Goal: Entertainment & Leisure: Consume media (video, audio)

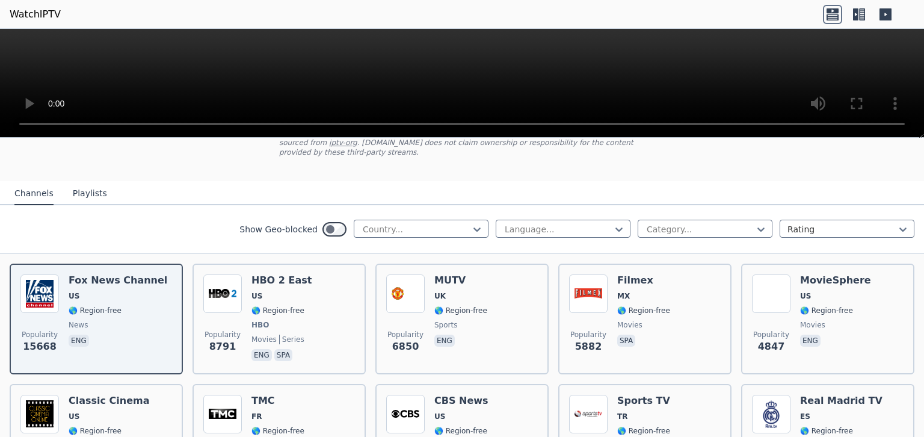
scroll to position [78, 0]
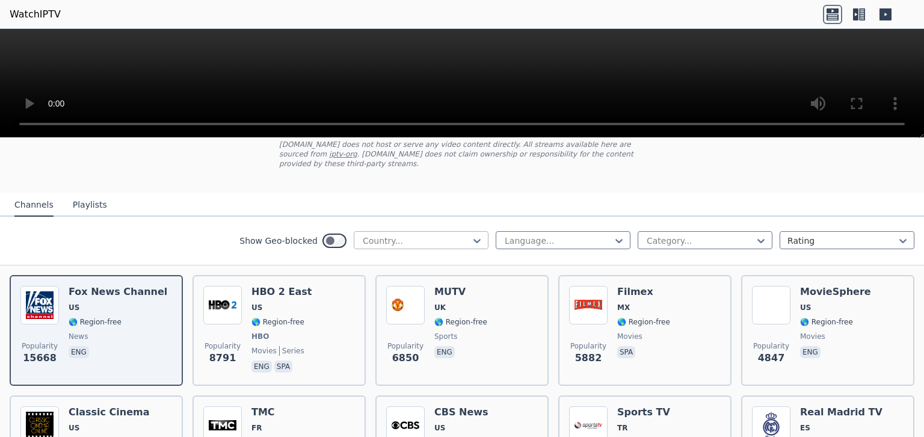
click at [447, 235] on div at bounding box center [416, 241] width 109 height 12
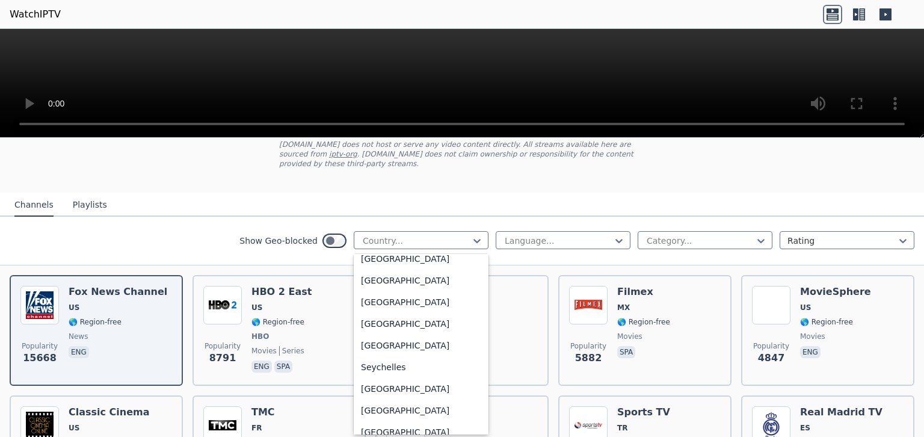
scroll to position [3509, 0]
click at [431, 271] on div "[GEOGRAPHIC_DATA]" at bounding box center [421, 279] width 135 height 22
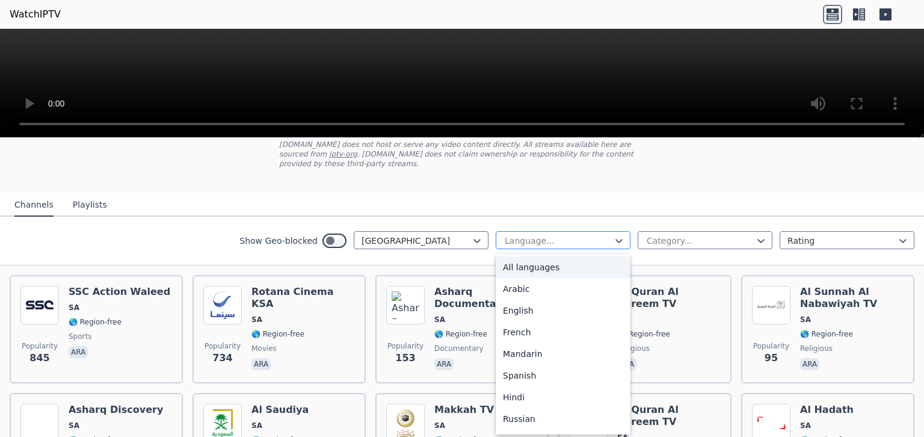
click at [567, 235] on div at bounding box center [558, 241] width 109 height 12
click at [556, 278] on div "Arabic" at bounding box center [563, 289] width 135 height 22
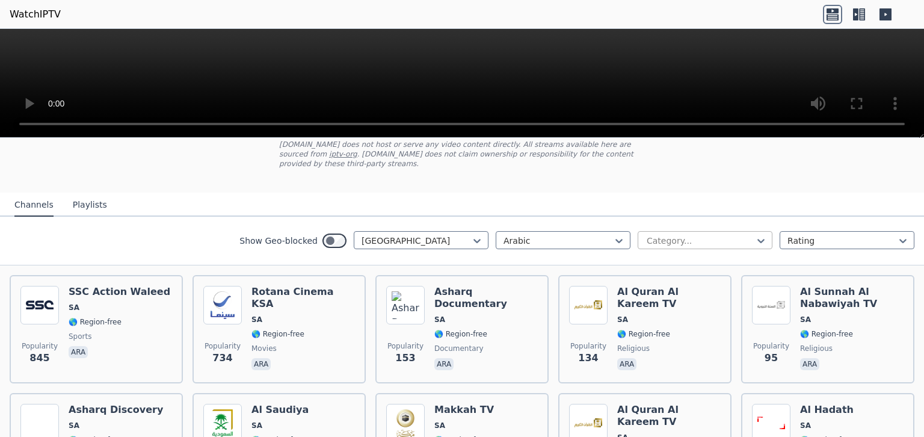
click at [721, 235] on div at bounding box center [700, 241] width 109 height 12
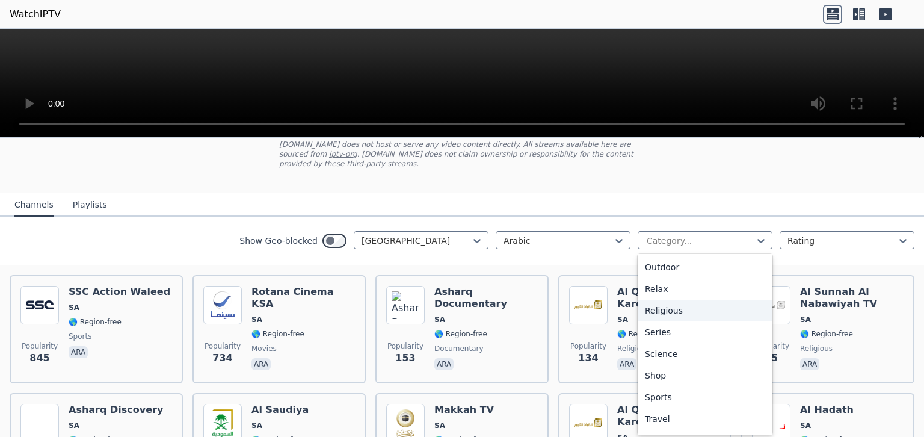
scroll to position [409, 0]
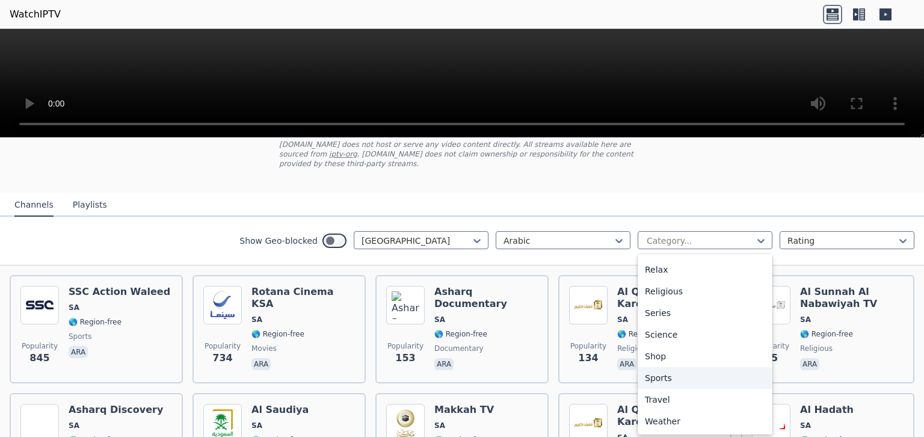
click at [673, 369] on div "Sports" at bounding box center [705, 378] width 135 height 22
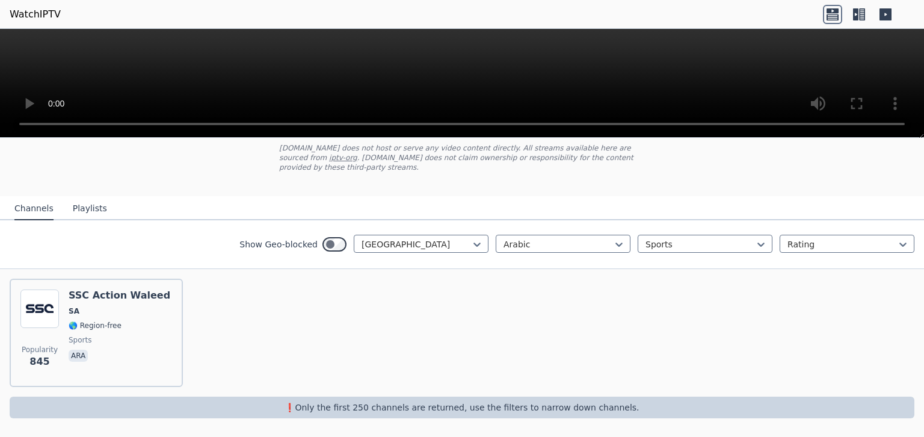
scroll to position [63, 0]
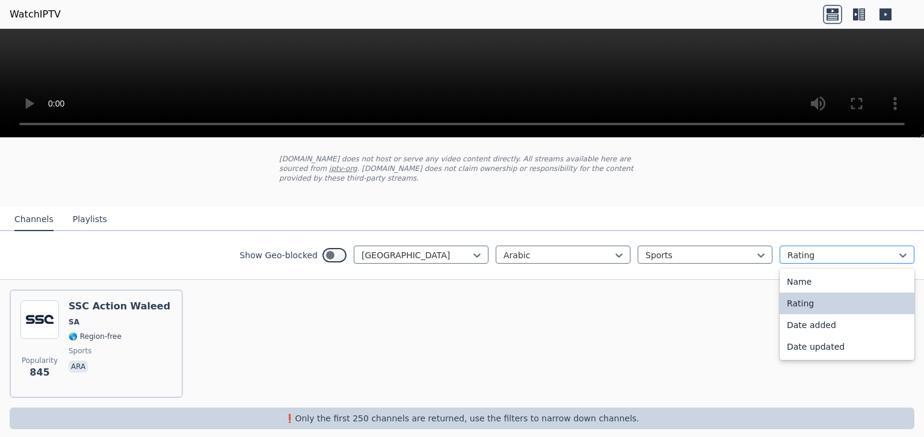
click at [810, 249] on div at bounding box center [841, 255] width 109 height 12
click at [721, 170] on div "WatchIPTV - Free IPTV streams from across the world [DOMAIN_NAME] does not host…" at bounding box center [462, 262] width 924 height 371
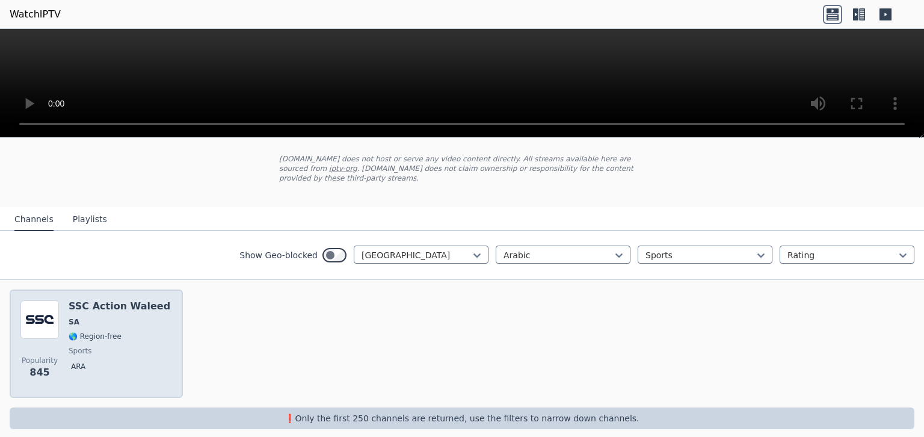
click at [63, 303] on div "Popularity 845 SSC Action Waleed SA 🌎 Region-free sports ara" at bounding box center [96, 343] width 152 height 87
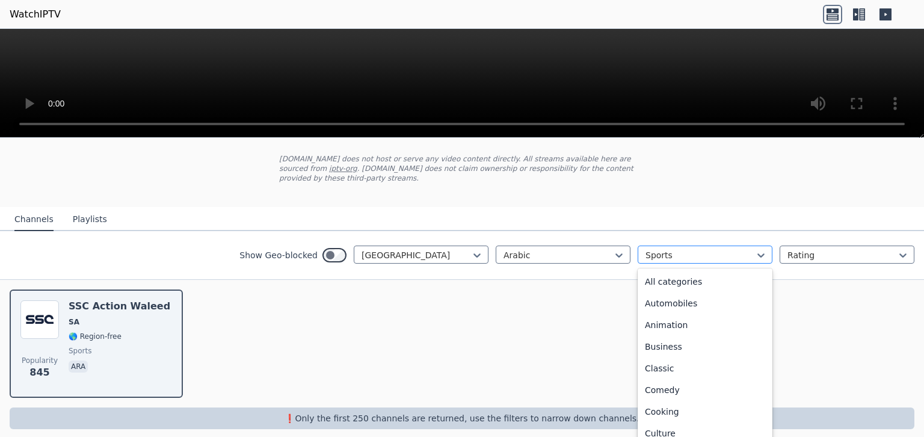
click at [703, 249] on div at bounding box center [700, 255] width 109 height 12
click at [699, 271] on div "All categories" at bounding box center [705, 282] width 135 height 22
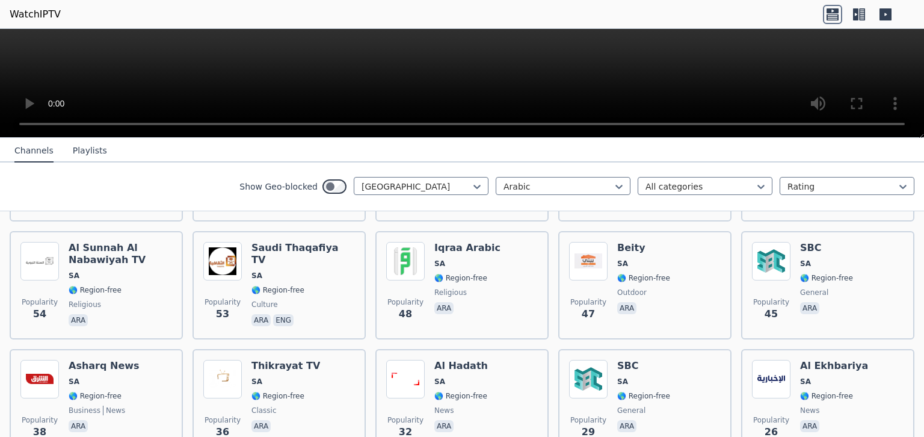
scroll to position [344, 0]
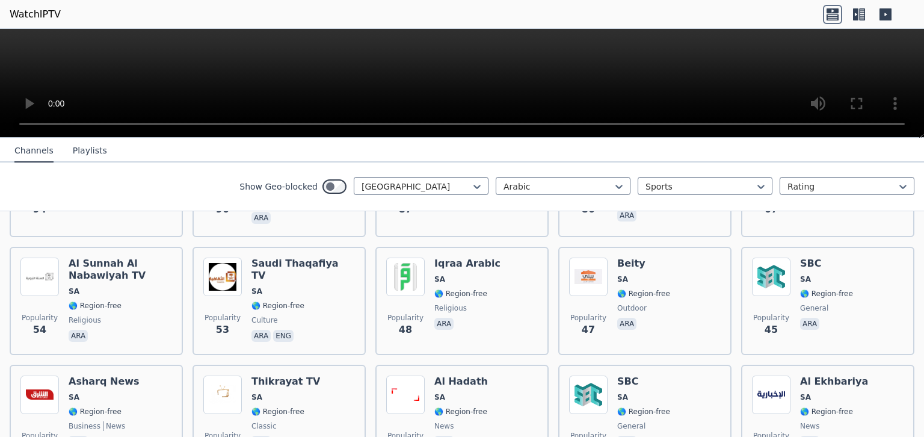
scroll to position [63, 0]
